Goal: Transaction & Acquisition: Purchase product/service

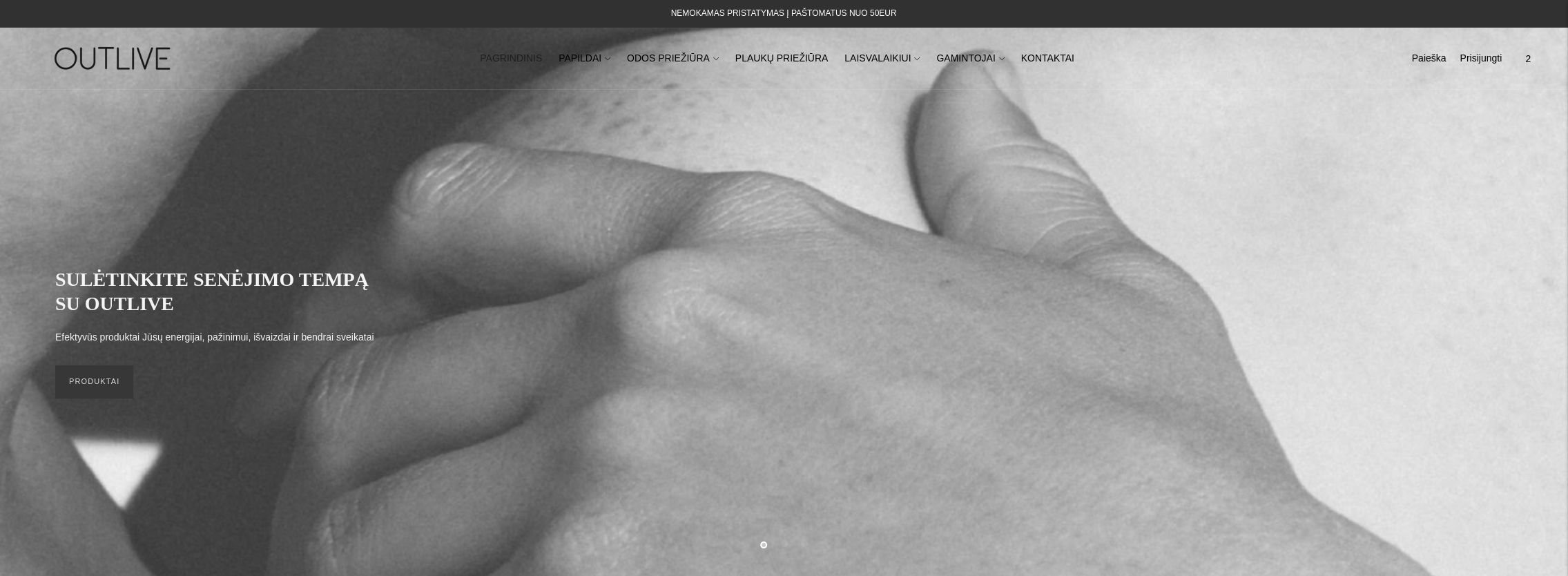
click at [1521, 58] on span "2" at bounding box center [1528, 59] width 19 height 19
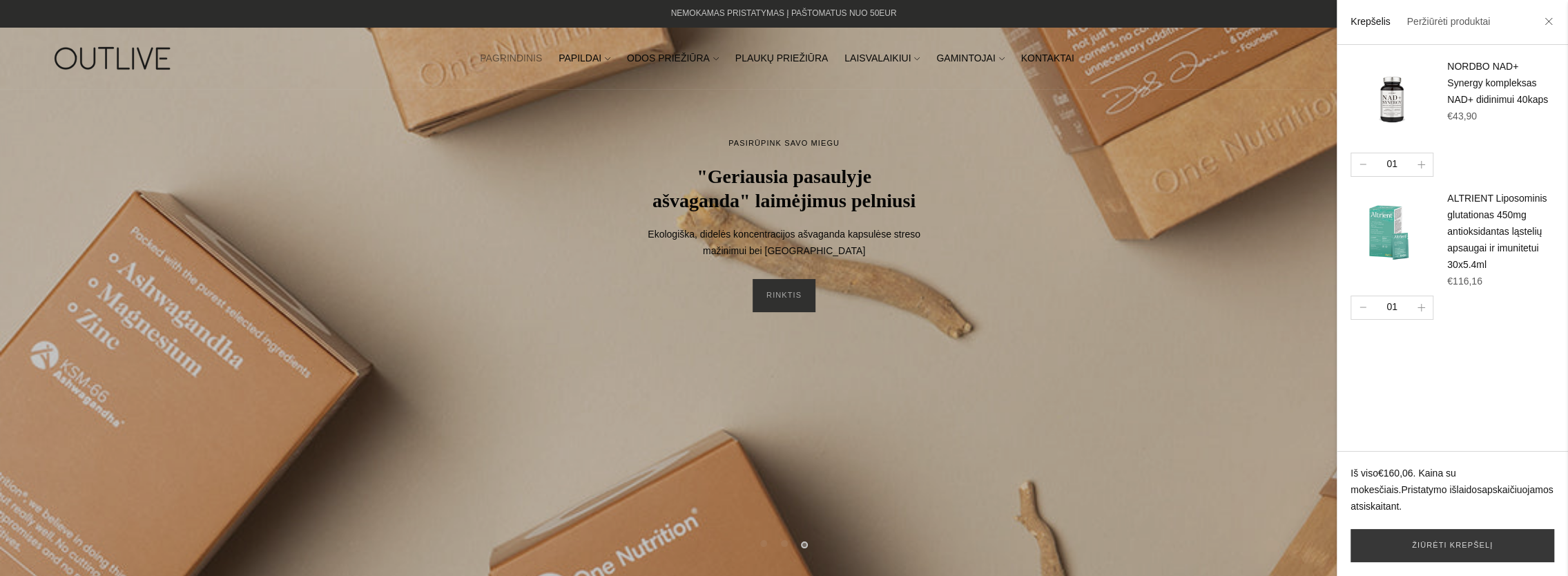
click at [1090, 186] on div at bounding box center [784, 288] width 1568 height 576
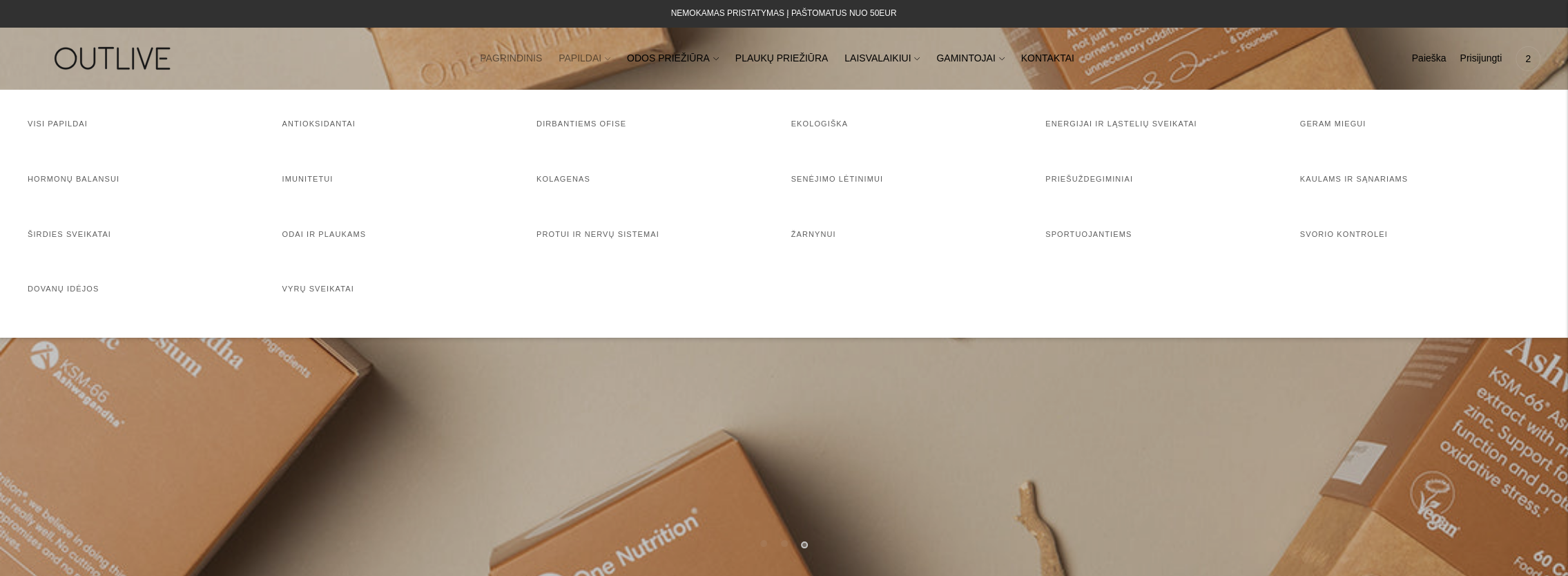
click at [587, 57] on link "PAPILDAI" at bounding box center [584, 59] width 52 height 31
click at [319, 183] on link "Imunitetui" at bounding box center [308, 178] width 51 height 8
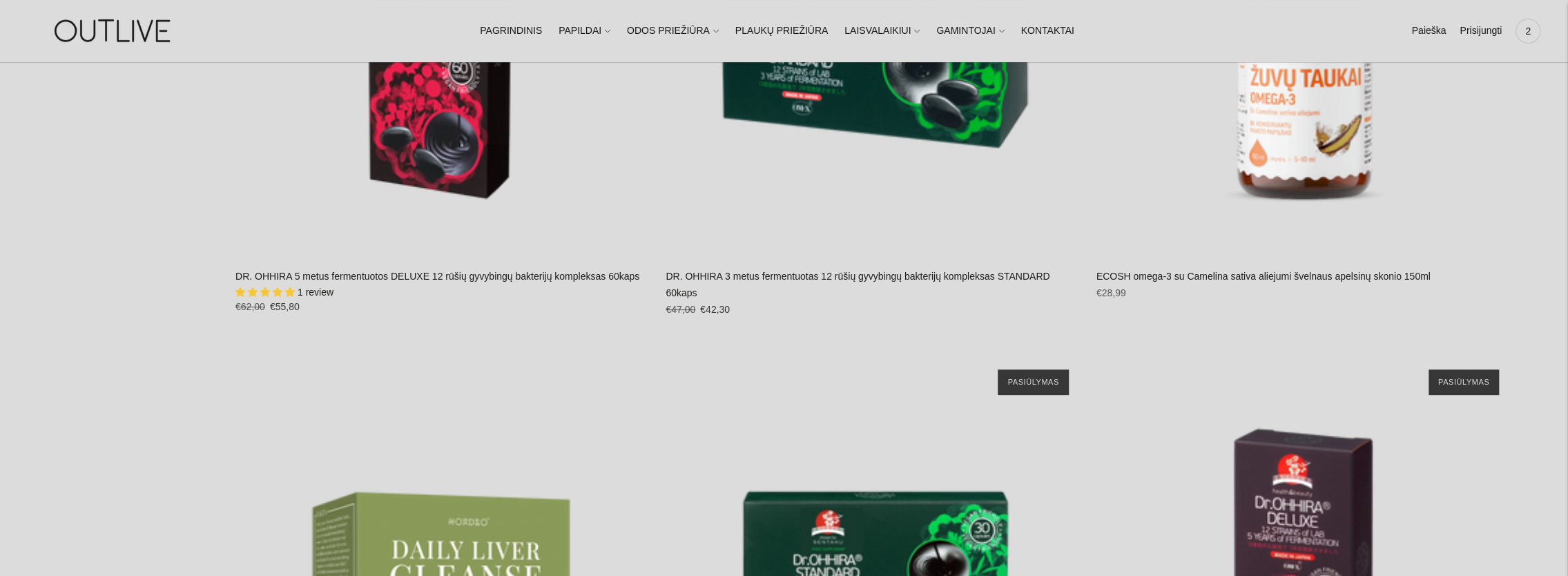
scroll to position [9672, 0]
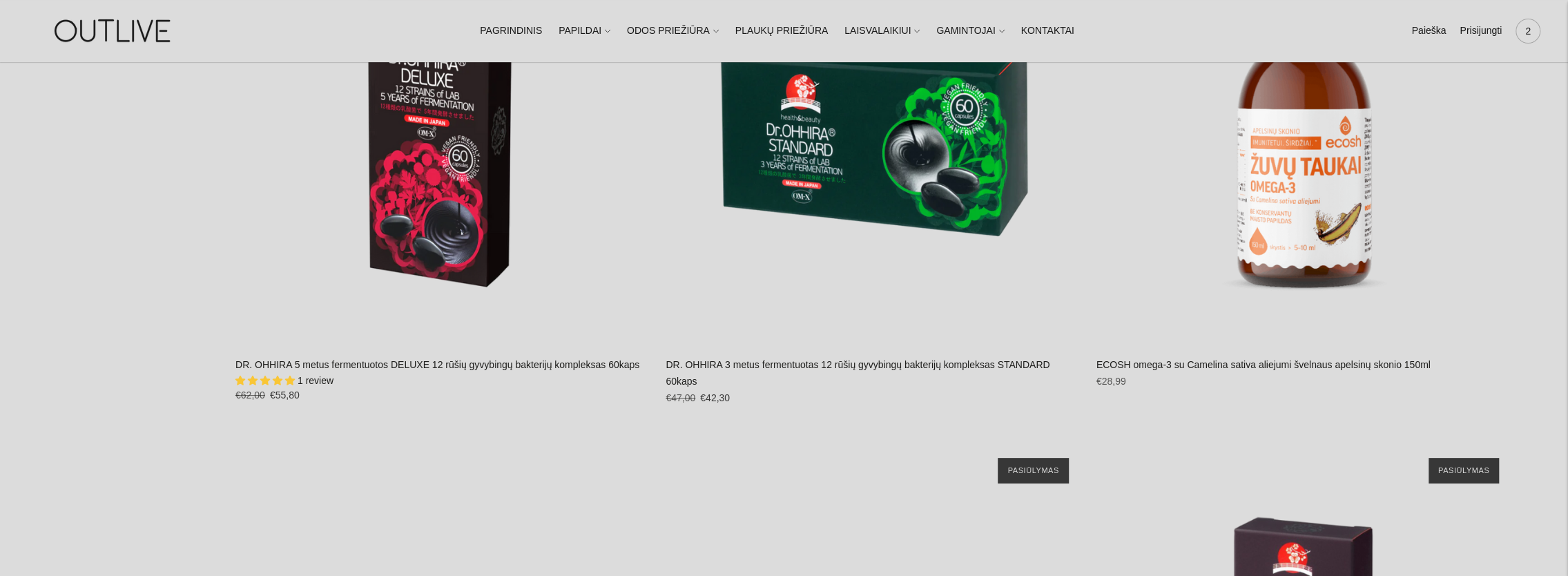
click at [1527, 29] on span "2" at bounding box center [1528, 31] width 19 height 19
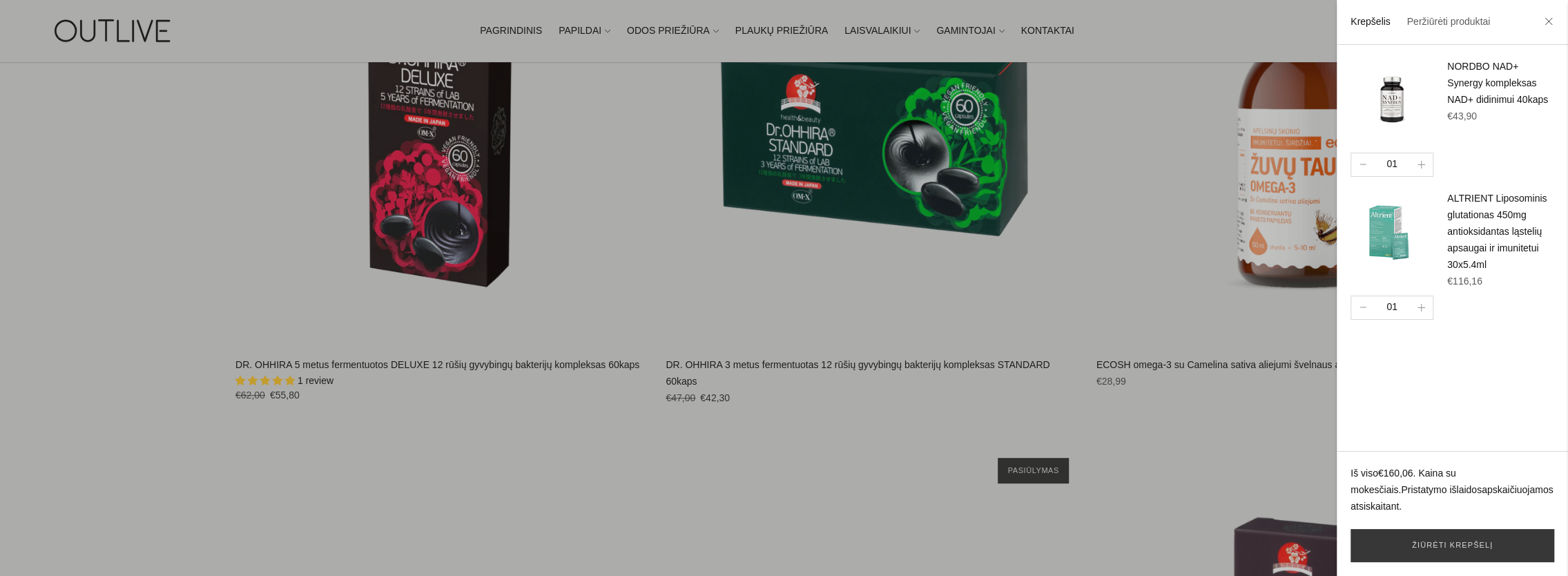
click at [955, 277] on div at bounding box center [784, 288] width 1568 height 576
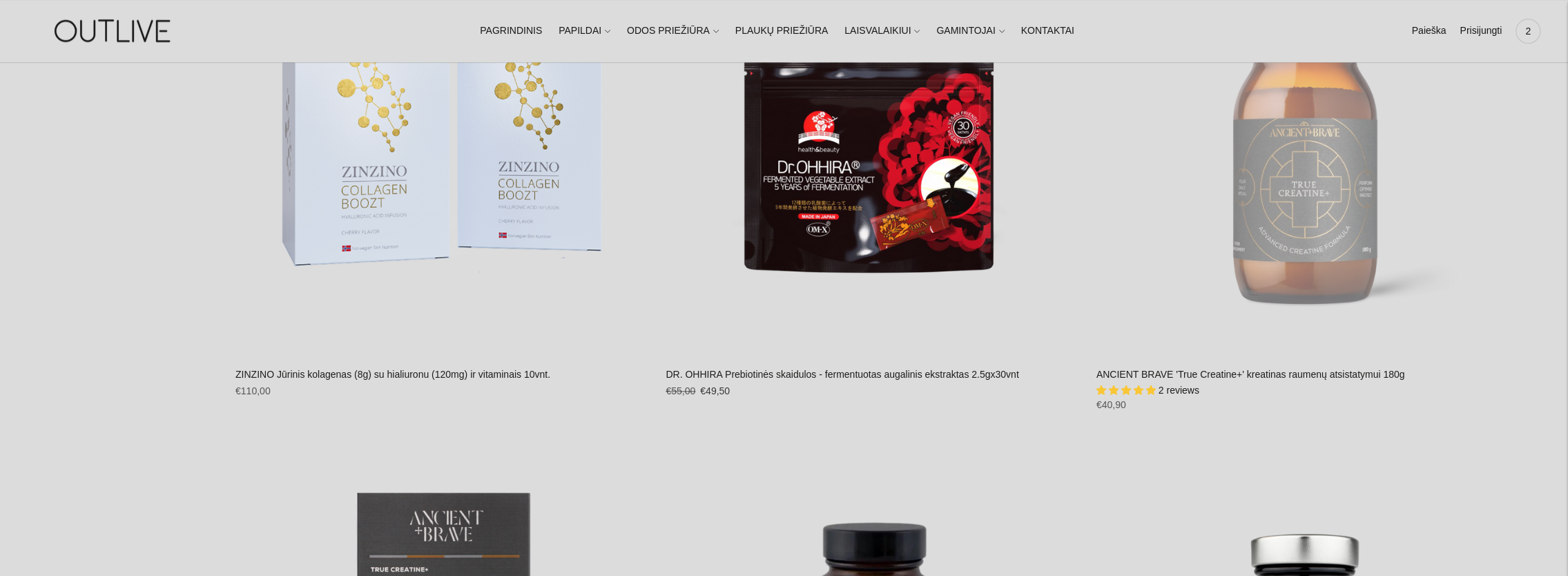
scroll to position [10709, 0]
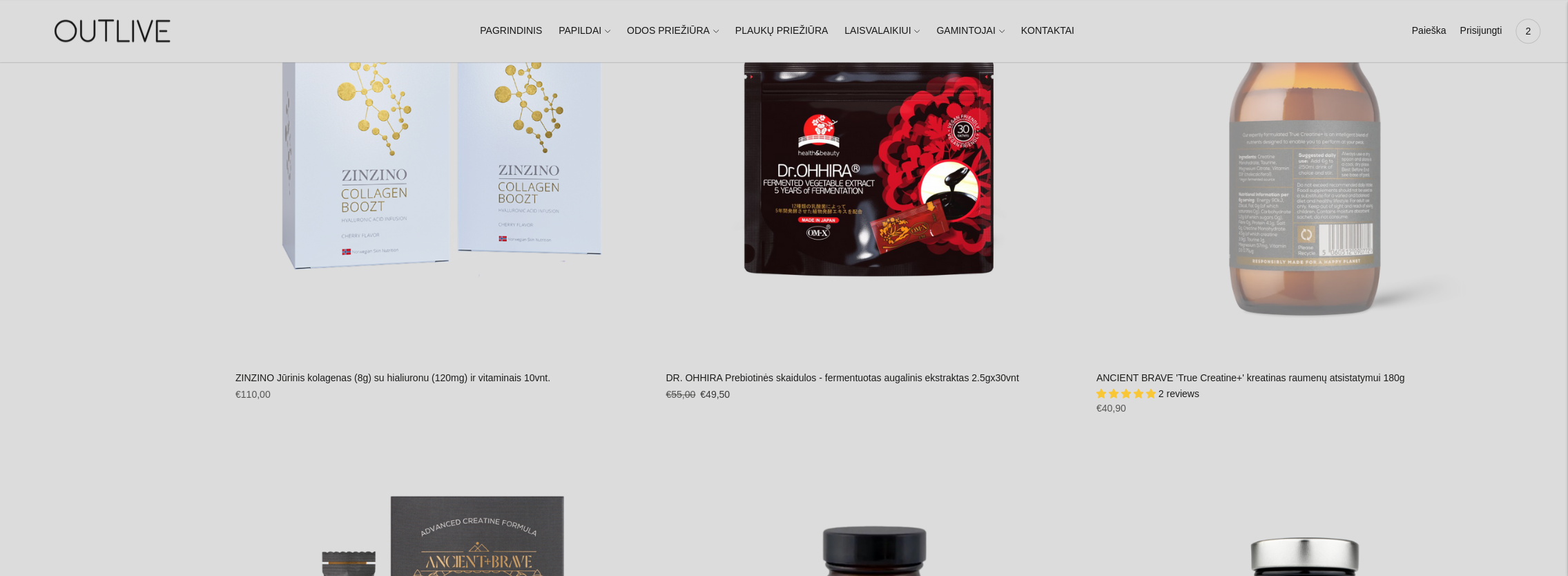
click at [1269, 263] on div "ANCIENT BRAVE 'True Creatine+' kreatinas raumenų atsistatymui 180g\a" at bounding box center [1304, 148] width 416 height 416
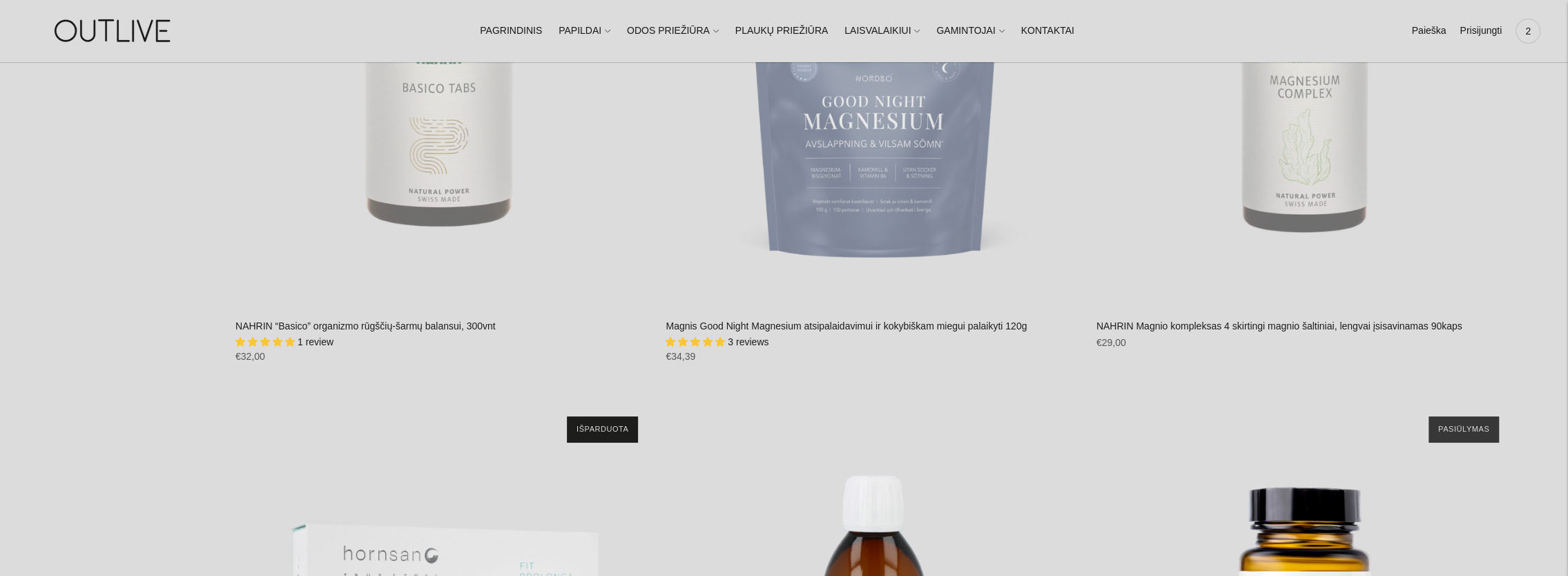
scroll to position [4352, 0]
